Goal: Task Accomplishment & Management: Manage account settings

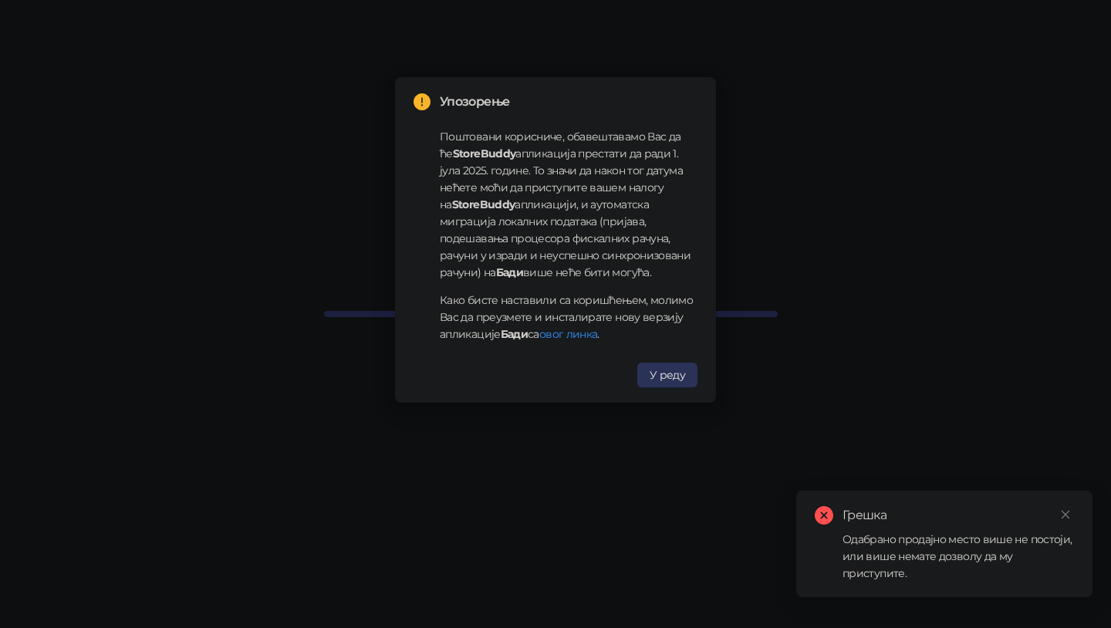
click at [670, 376] on span "У реду" at bounding box center [666, 375] width 35 height 14
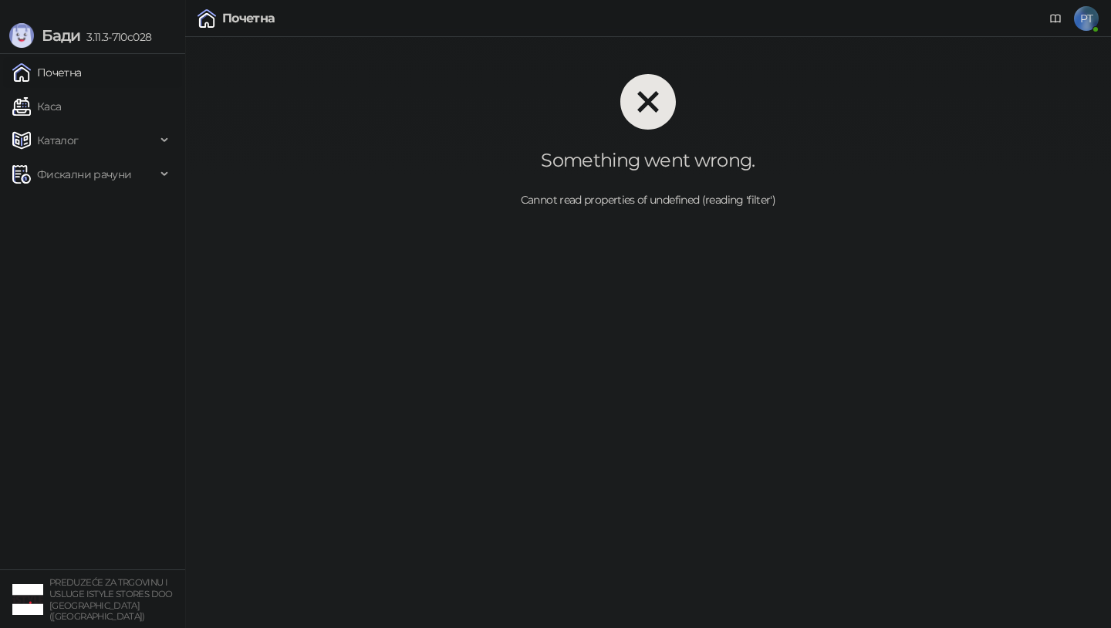
click at [1082, 24] on span "PT" at bounding box center [1086, 18] width 25 height 25
click at [1072, 127] on span at bounding box center [1018, 124] width 136 height 23
click at [1044, 151] on div "Shop Galerija" at bounding box center [1018, 155] width 130 height 17
click at [699, 127] on div at bounding box center [648, 102] width 876 height 56
click at [1087, 12] on span "PT" at bounding box center [1086, 18] width 25 height 25
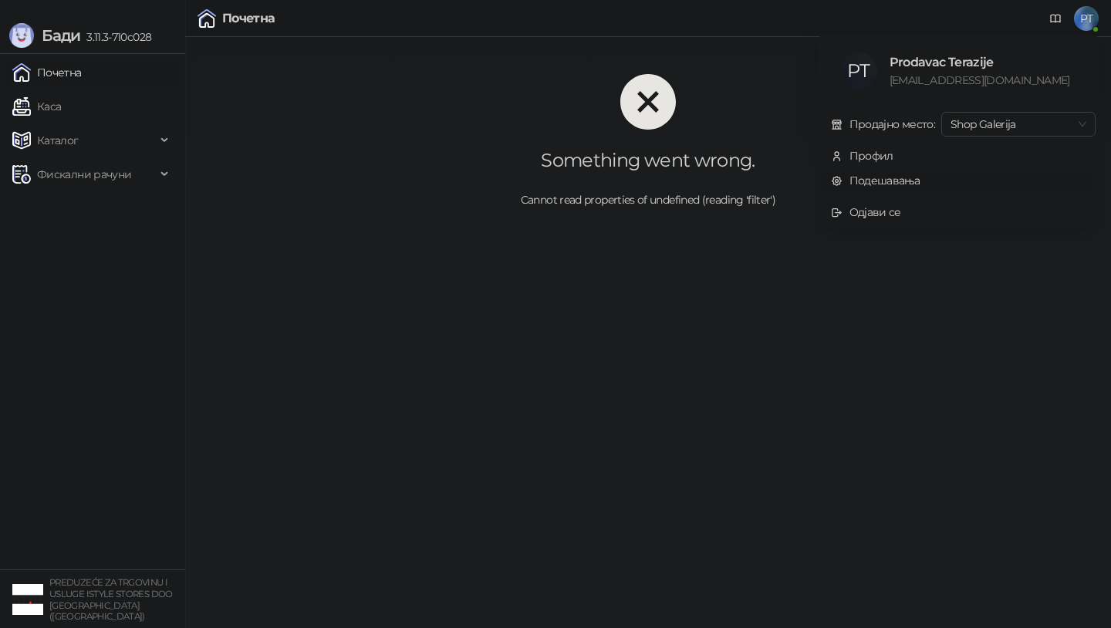
click at [876, 177] on link "Подешавања" at bounding box center [875, 181] width 89 height 14
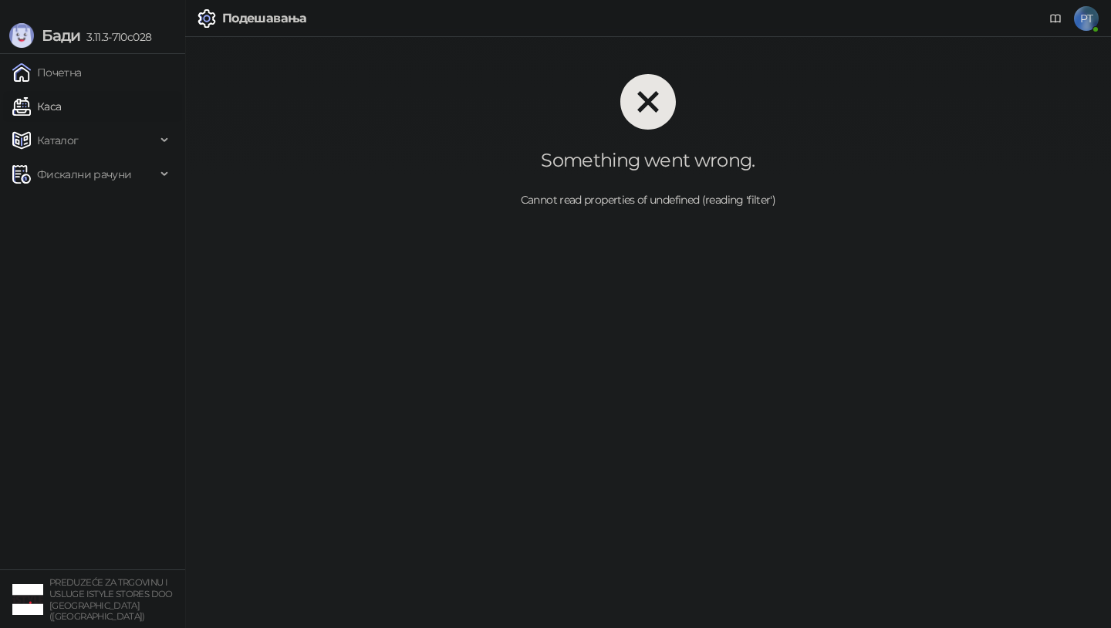
click at [61, 109] on link "Каса" at bounding box center [36, 106] width 49 height 31
click at [56, 150] on span "Каталог" at bounding box center [58, 140] width 42 height 31
click at [82, 179] on link "Робне марке" at bounding box center [65, 174] width 93 height 31
click at [76, 207] on link "Категорије" at bounding box center [61, 208] width 84 height 31
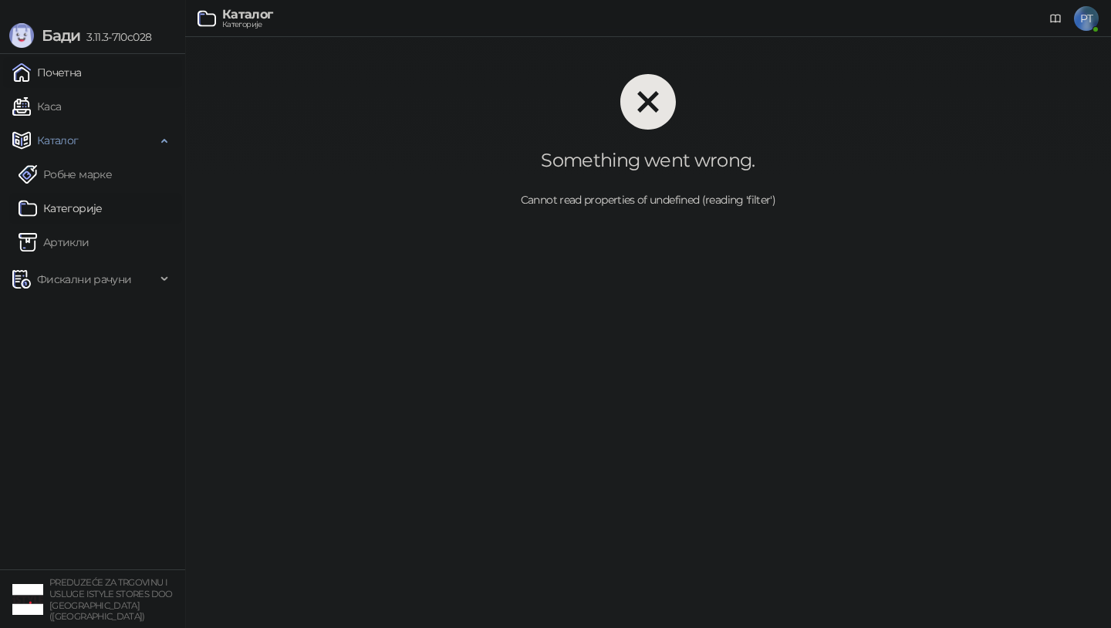
click at [56, 74] on link "Почетна" at bounding box center [46, 72] width 69 height 31
click at [1088, 22] on span "PT" at bounding box center [1086, 18] width 25 height 25
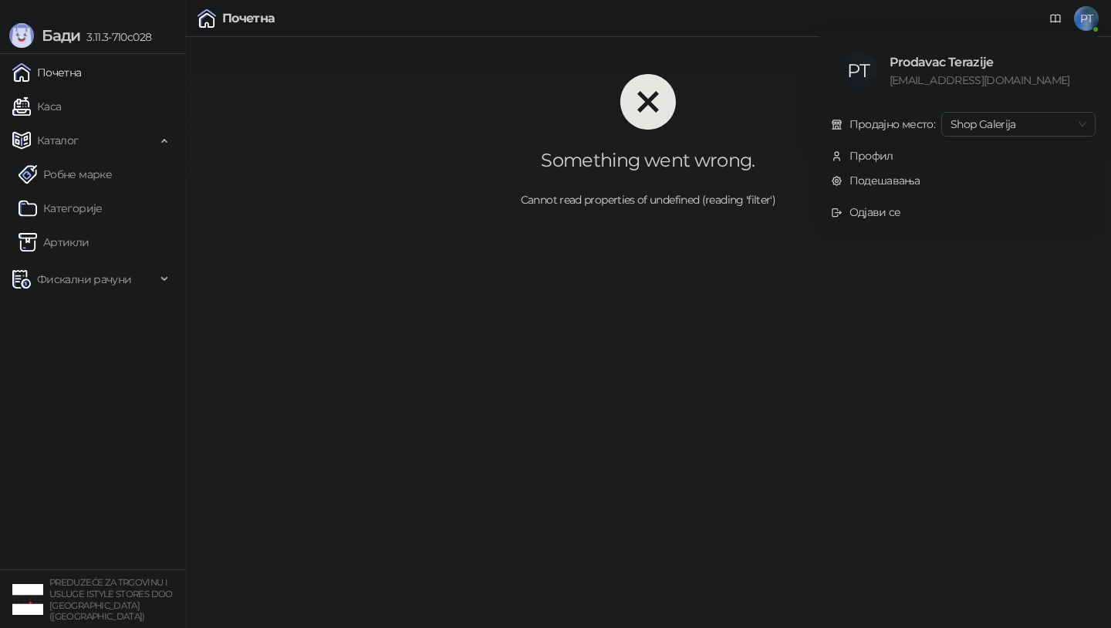
click at [879, 156] on div "Профил" at bounding box center [871, 155] width 44 height 17
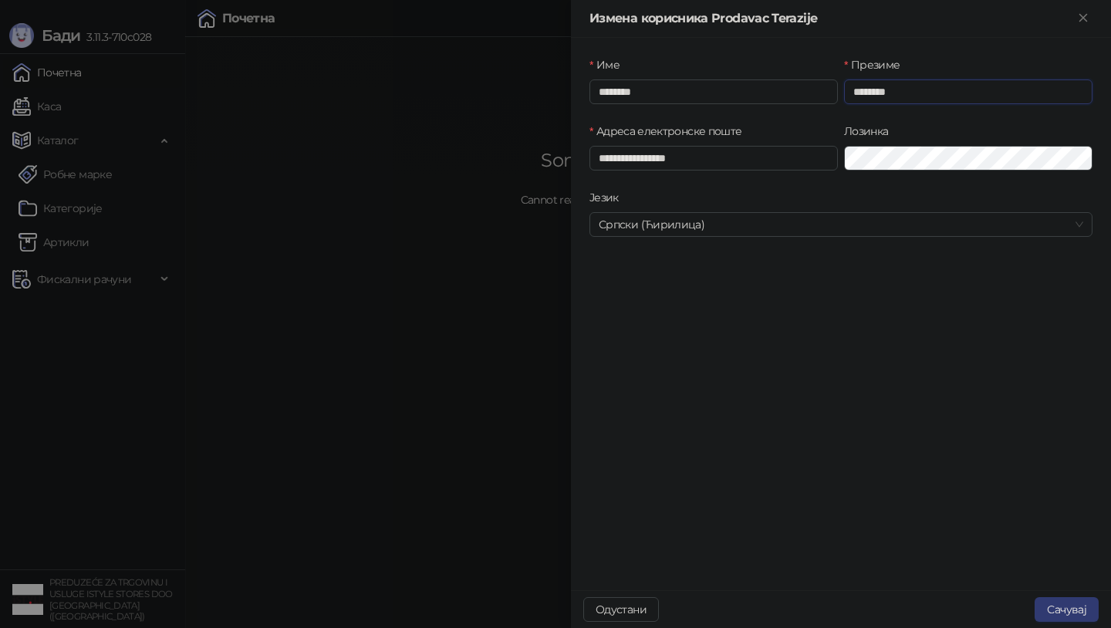
click at [919, 83] on input "********" at bounding box center [968, 91] width 248 height 25
click at [1081, 15] on icon "Close" at bounding box center [1082, 17] width 7 height 7
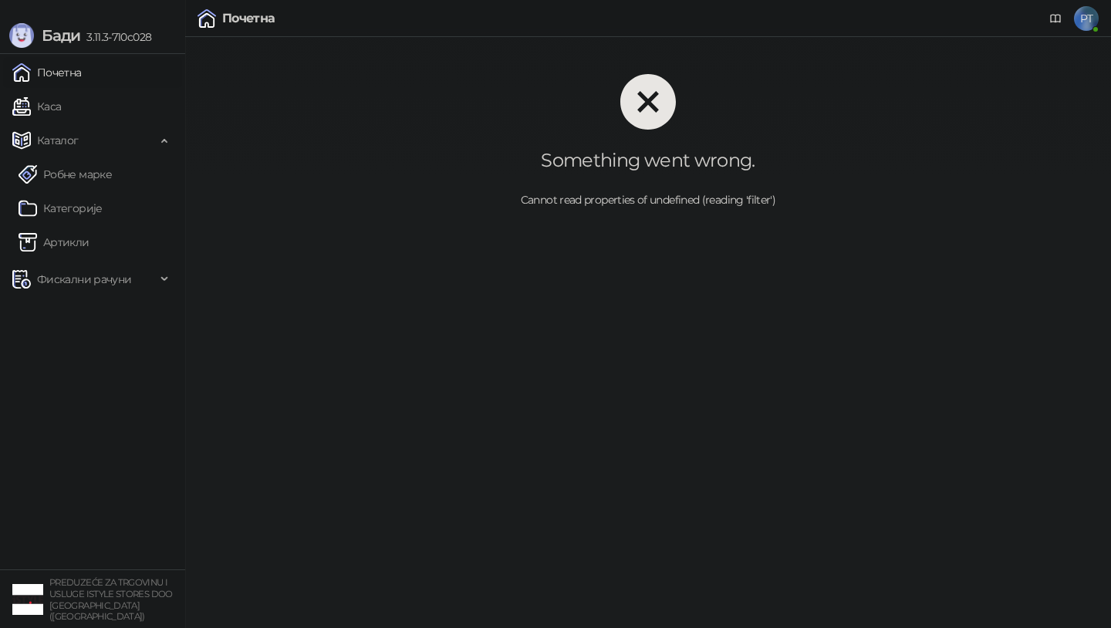
click at [1084, 28] on span "PT" at bounding box center [1086, 18] width 25 height 25
click at [879, 215] on div "Одјави се" at bounding box center [875, 212] width 52 height 17
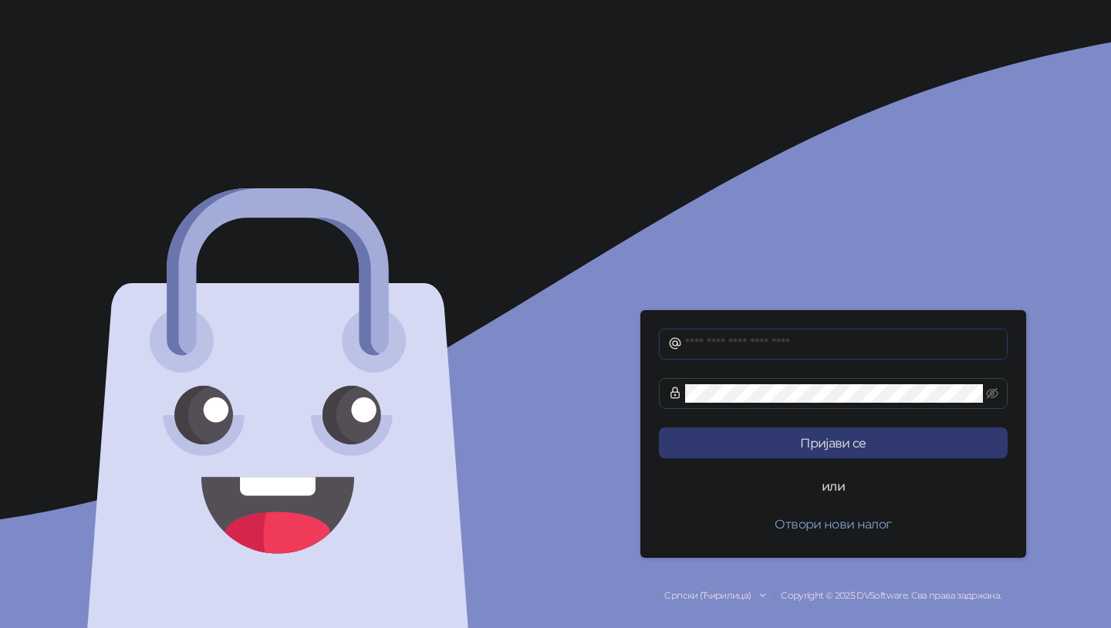
click at [716, 346] on input "text" at bounding box center [841, 344] width 313 height 19
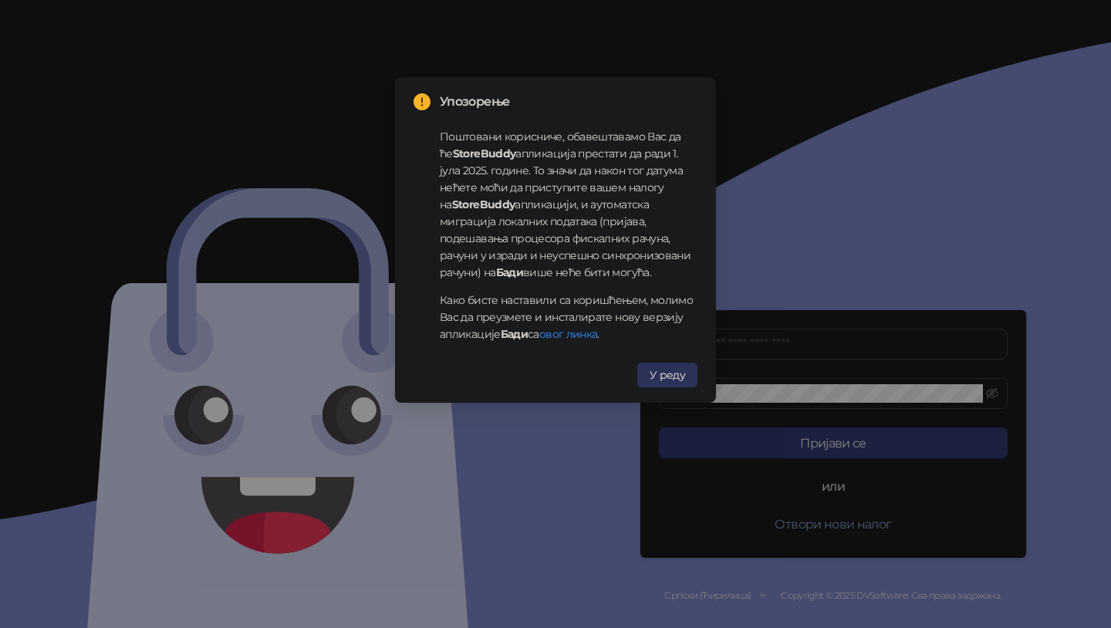
click at [655, 370] on span "У реду" at bounding box center [666, 375] width 35 height 14
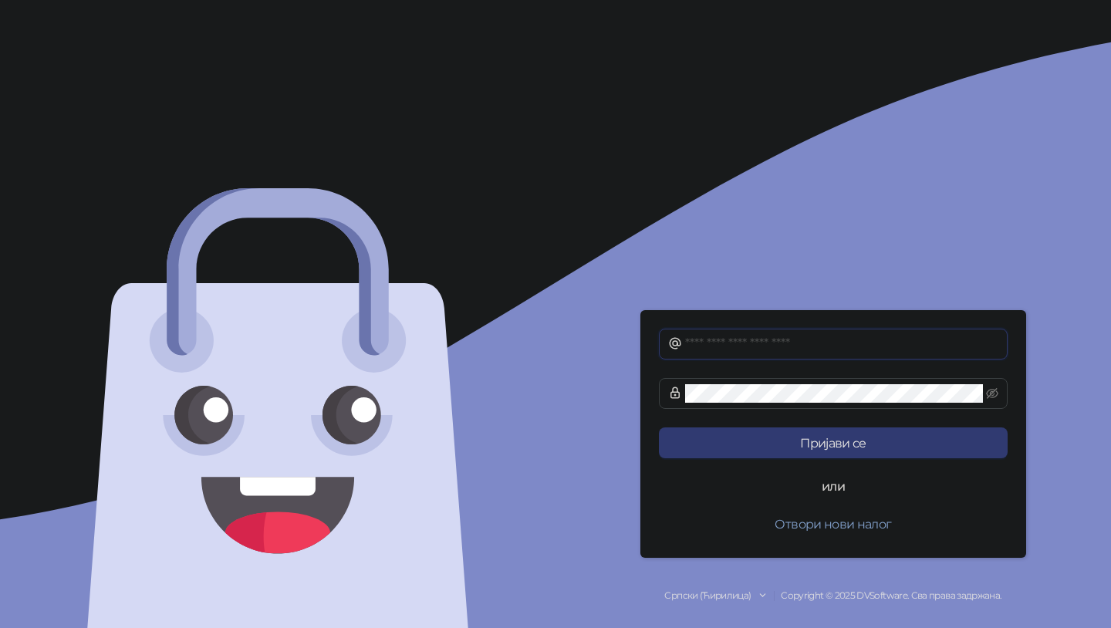
click at [715, 342] on input "text" at bounding box center [841, 344] width 313 height 19
